Goal: Navigation & Orientation: Find specific page/section

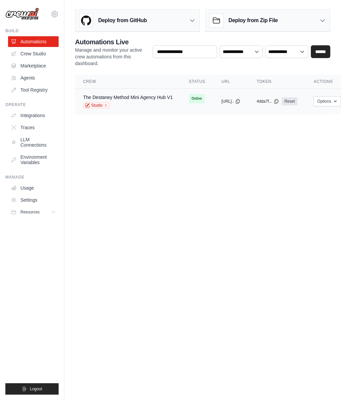
click at [153, 106] on div "Studio" at bounding box center [128, 105] width 90 height 7
click at [95, 105] on link "Studio" at bounding box center [96, 105] width 27 height 7
click at [98, 103] on link "Studio" at bounding box center [96, 105] width 27 height 7
click at [111, 125] on main "Deploy from GitHub Deploy your project directly from GitHub. Select a repositor…" at bounding box center [202, 64] width 277 height 129
click at [94, 105] on link "Studio" at bounding box center [96, 105] width 27 height 7
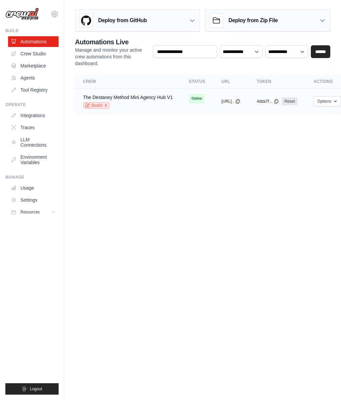
click at [94, 105] on link "Studio" at bounding box center [96, 105] width 27 height 7
click at [182, 105] on td "Online" at bounding box center [197, 98] width 33 height 20
click at [190, 142] on body "kriolabooks@gmail.com Settings Build Automations Crew Studio" at bounding box center [170, 200] width 341 height 400
click at [172, 101] on div "The Destaney Method Mini Agency Hub V1 Studio" at bounding box center [128, 101] width 90 height 15
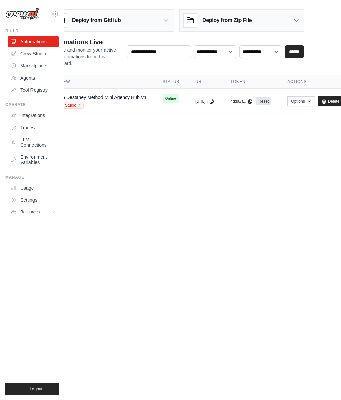
scroll to position [0, 12]
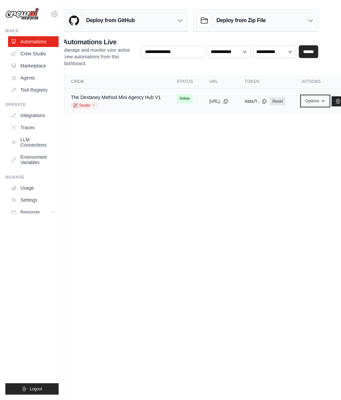
click at [329, 102] on button "Options" at bounding box center [315, 101] width 27 height 10
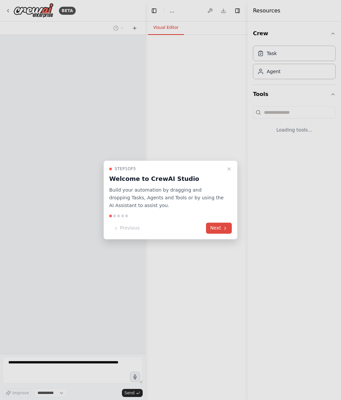
click at [215, 230] on button "Next" at bounding box center [219, 228] width 26 height 11
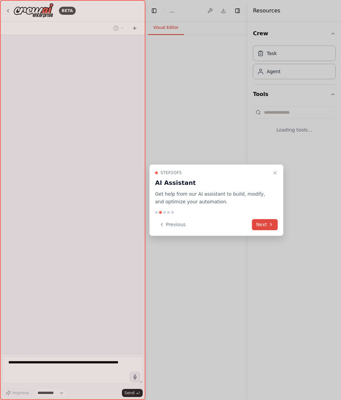
click at [268, 226] on button "Next" at bounding box center [265, 224] width 26 height 11
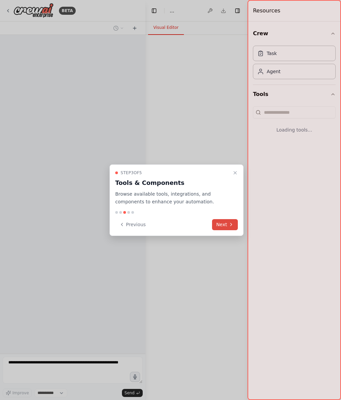
click at [230, 222] on icon at bounding box center [231, 224] width 5 height 5
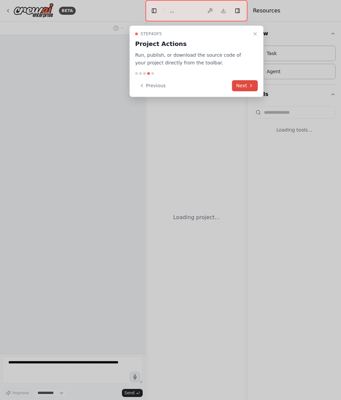
click at [245, 86] on button "Next" at bounding box center [245, 85] width 26 height 11
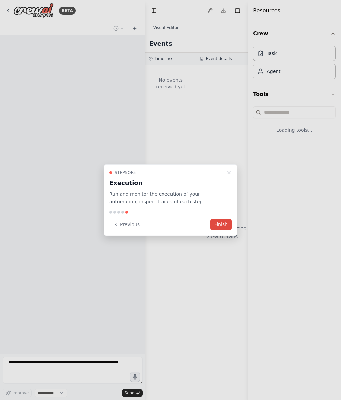
click at [221, 222] on button "Finish" at bounding box center [220, 224] width 21 height 11
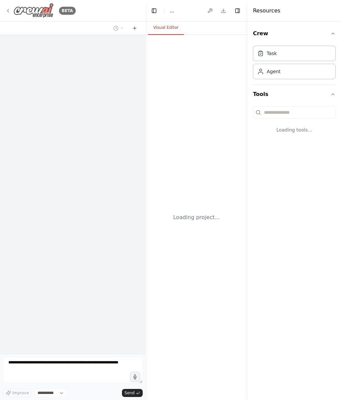
click at [5, 10] on icon at bounding box center [7, 10] width 5 height 5
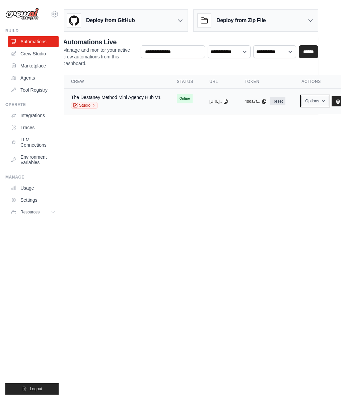
click at [324, 99] on button "Options" at bounding box center [315, 101] width 27 height 10
click at [29, 76] on link "Agents" at bounding box center [34, 77] width 51 height 11
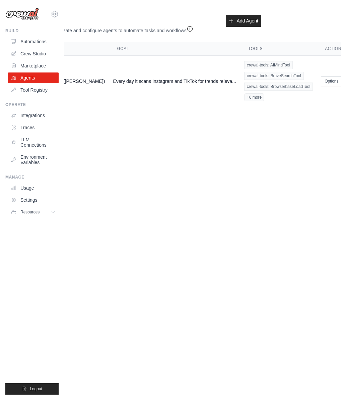
scroll to position [0, 105]
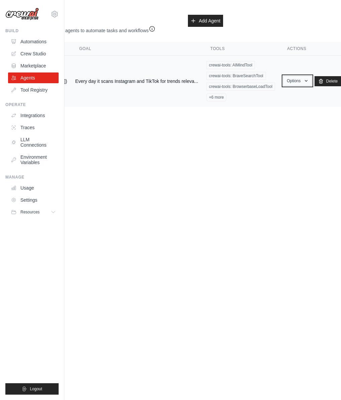
click at [288, 82] on button "Options" at bounding box center [297, 81] width 28 height 10
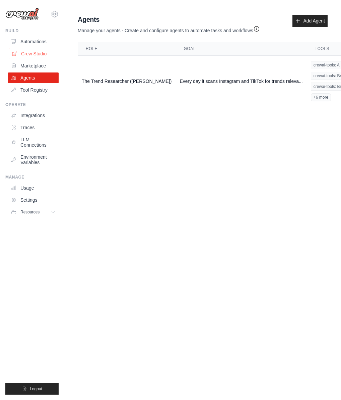
click at [32, 53] on link "Crew Studio" at bounding box center [34, 53] width 51 height 11
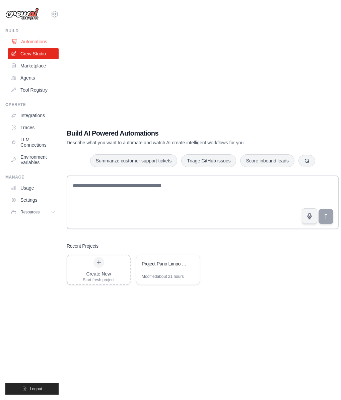
click at [29, 39] on link "Automations" at bounding box center [34, 41] width 51 height 11
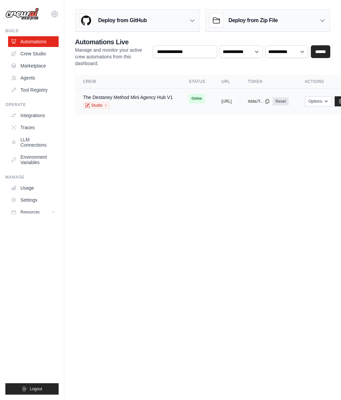
click at [166, 102] on div "Studio" at bounding box center [128, 105] width 90 height 7
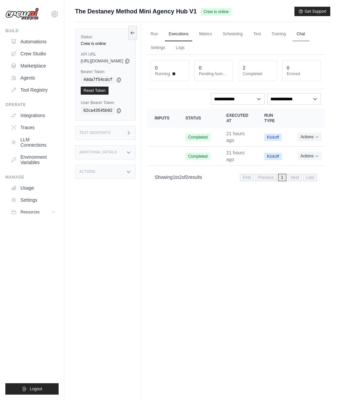
click at [293, 41] on link "Chat" at bounding box center [301, 34] width 16 height 14
